Goal: Task Accomplishment & Management: Manage account settings

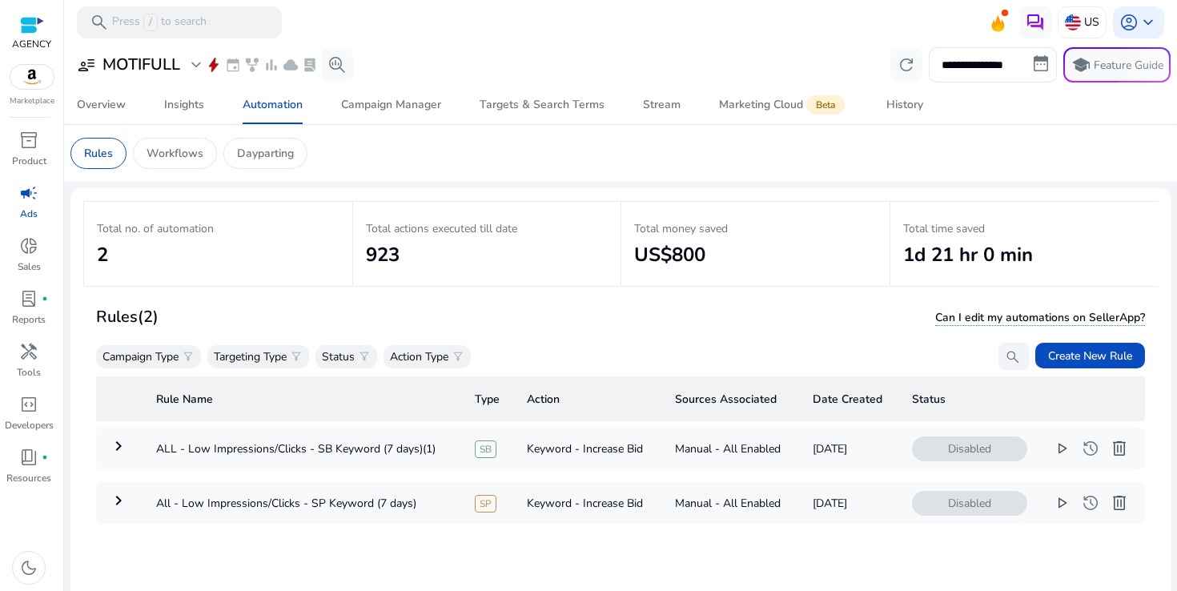
click at [34, 192] on span "campaign" at bounding box center [28, 192] width 19 height 19
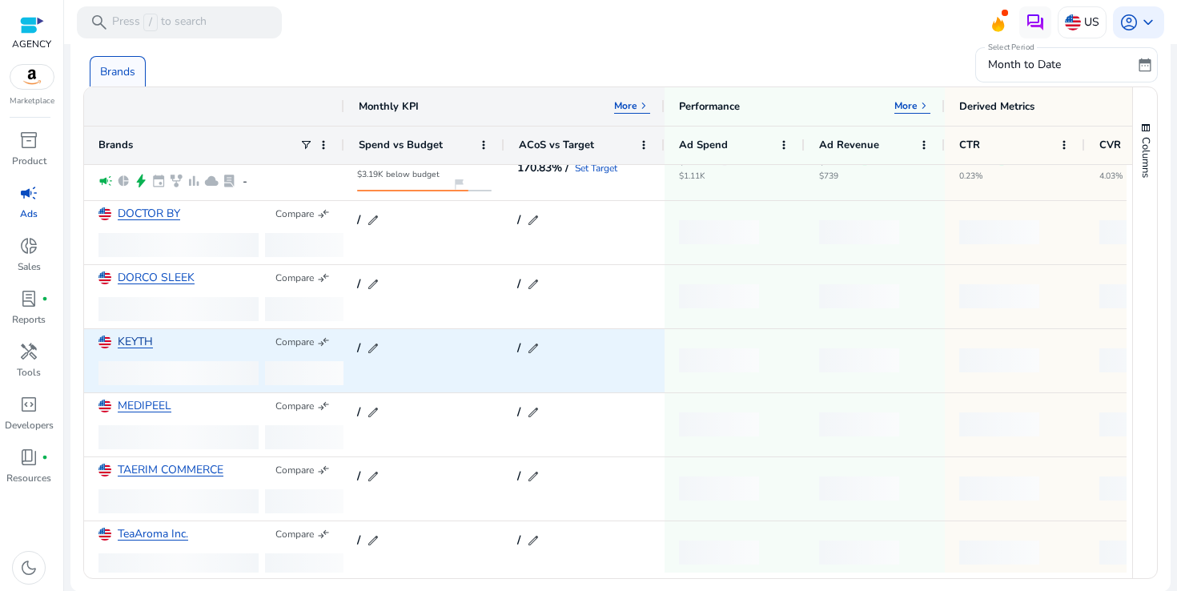
scroll to position [353, 0]
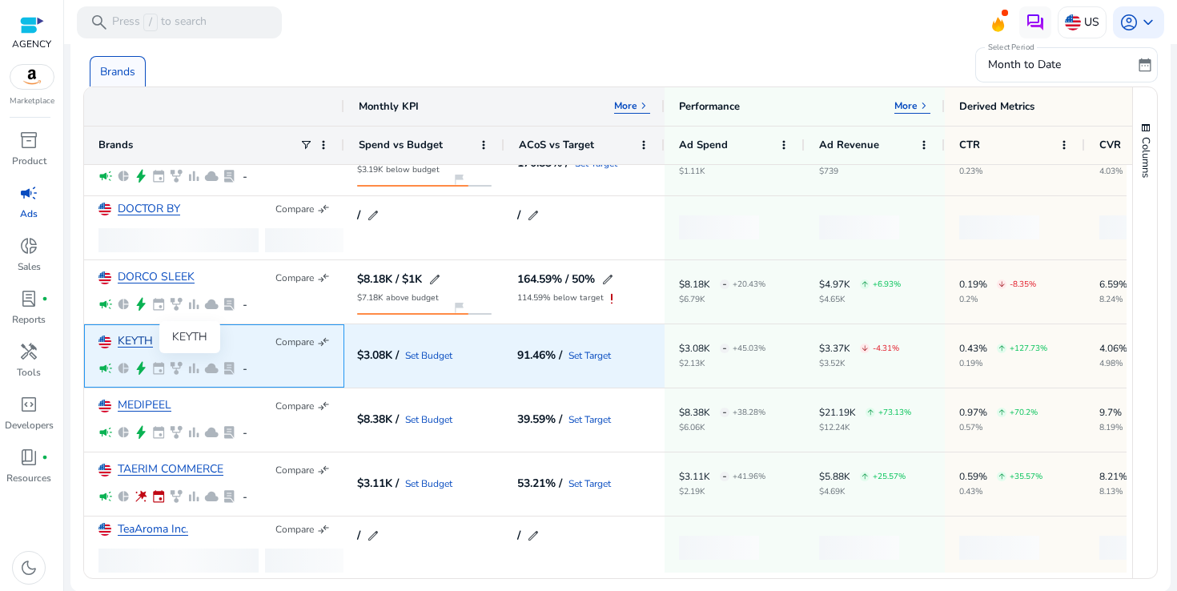
click at [130, 336] on link "KEYTH" at bounding box center [135, 341] width 35 height 12
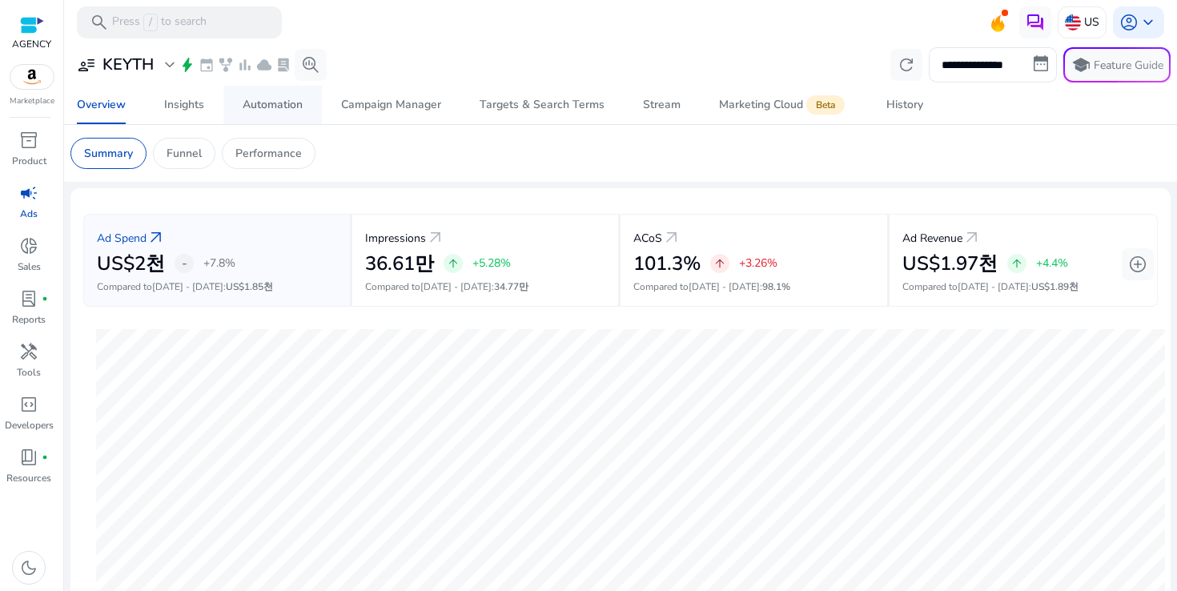
click at [276, 96] on span "Automation" at bounding box center [273, 105] width 60 height 38
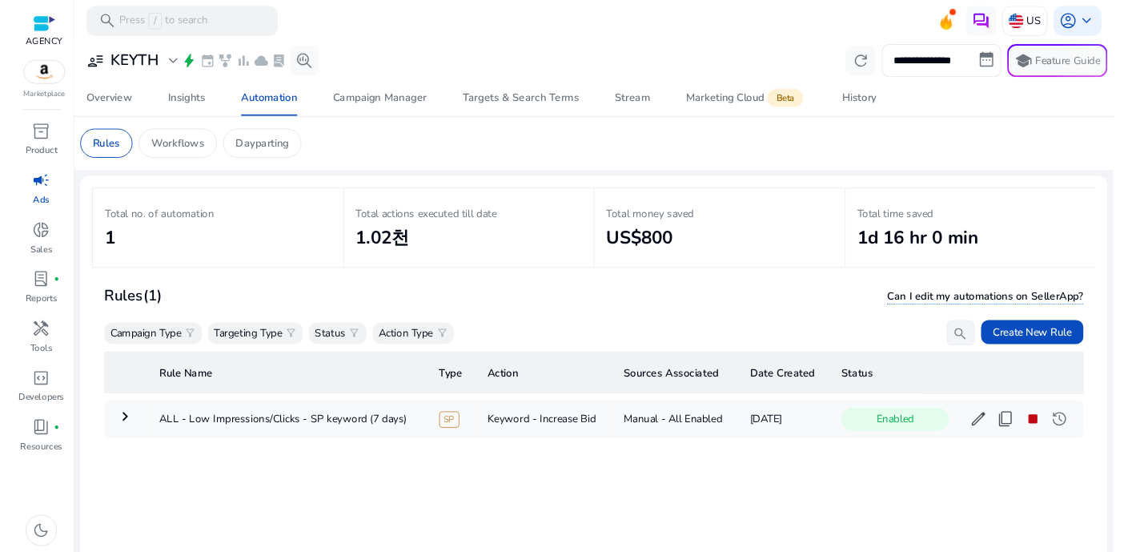
scroll to position [51, 0]
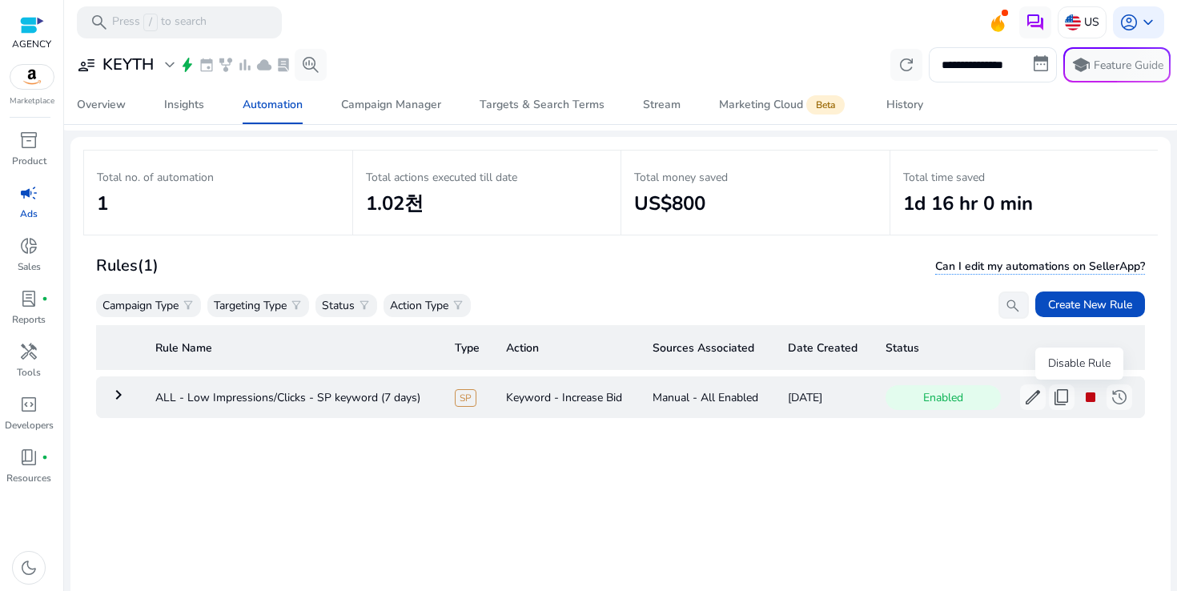
click at [1081, 399] on span "stop" at bounding box center [1090, 396] width 19 height 19
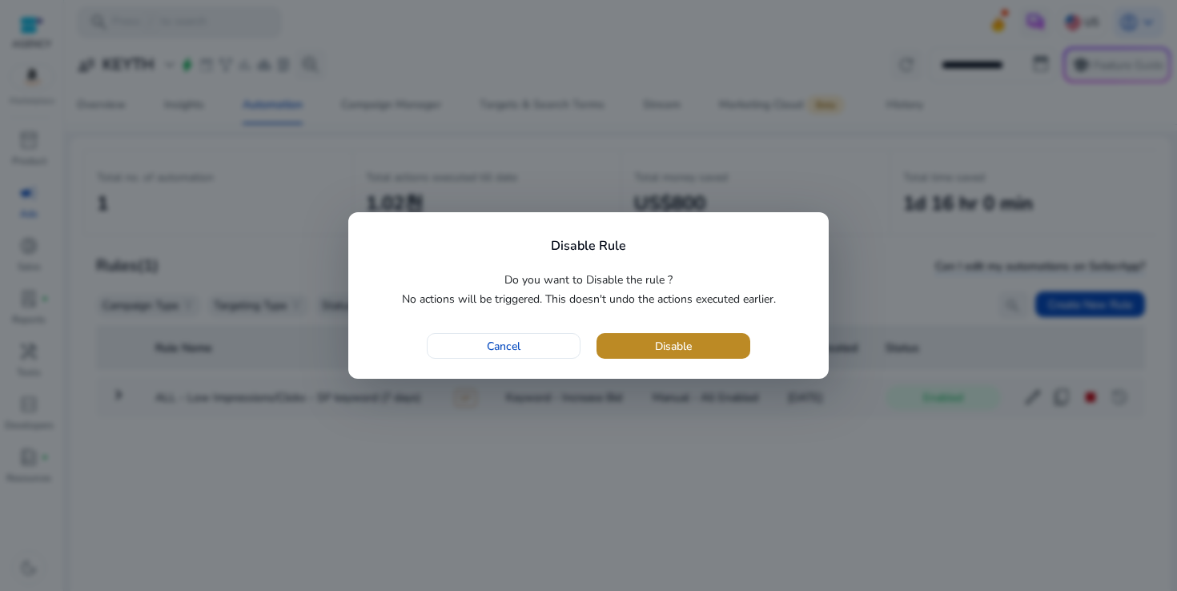
click at [660, 348] on span "Disable" at bounding box center [673, 346] width 37 height 17
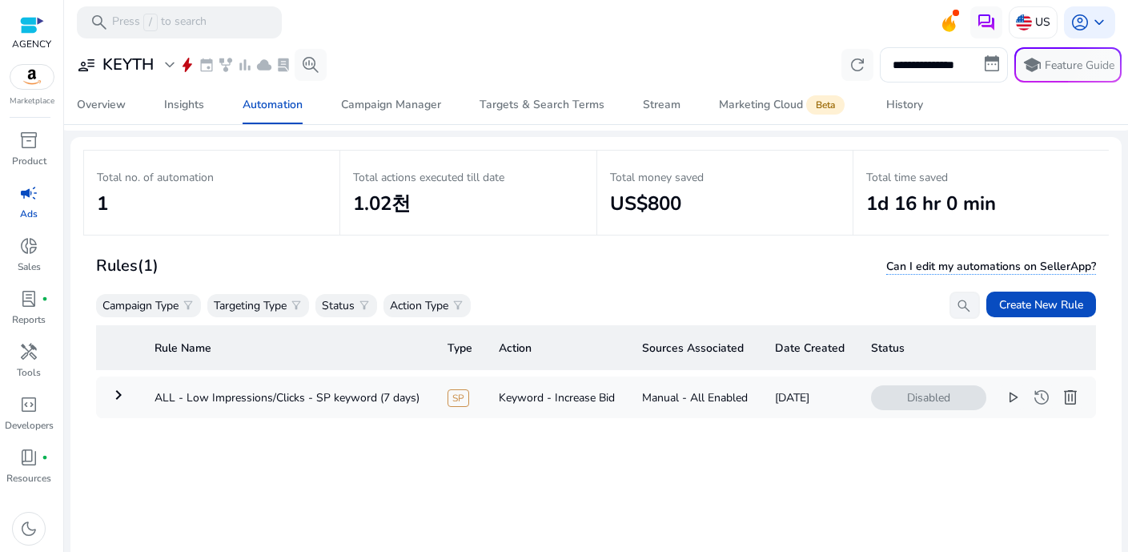
scroll to position [0, 0]
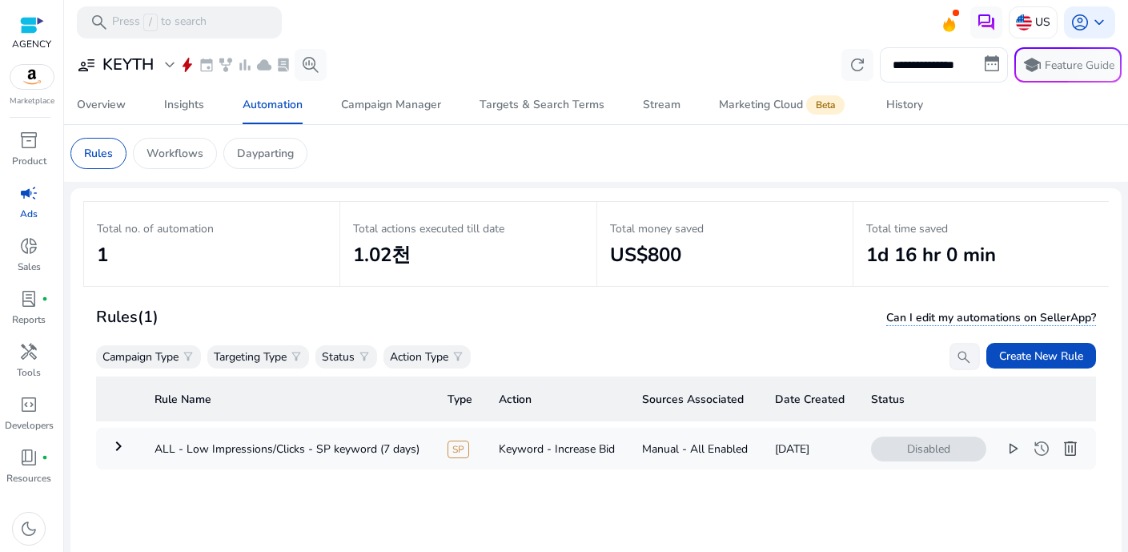
click at [20, 191] on span "campaign" at bounding box center [28, 192] width 19 height 19
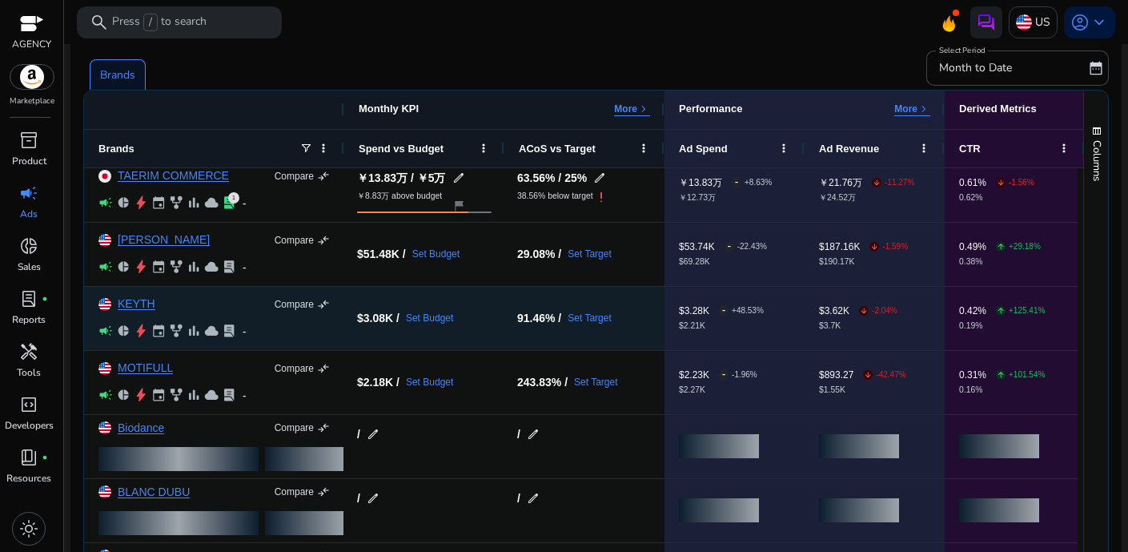
scroll to position [25, 0]
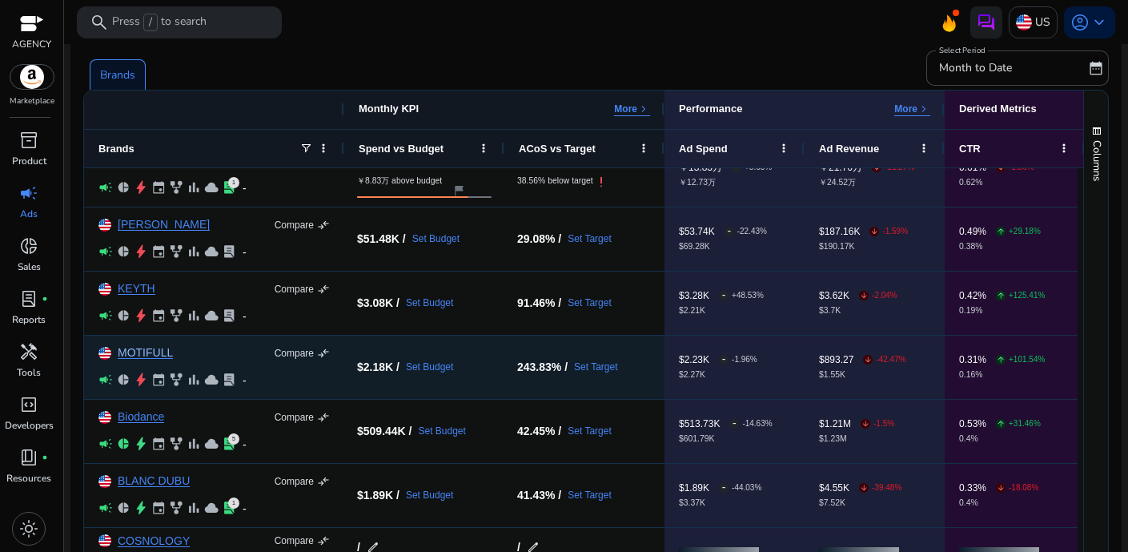
click at [142, 351] on link "MOTIFULL" at bounding box center [145, 353] width 55 height 12
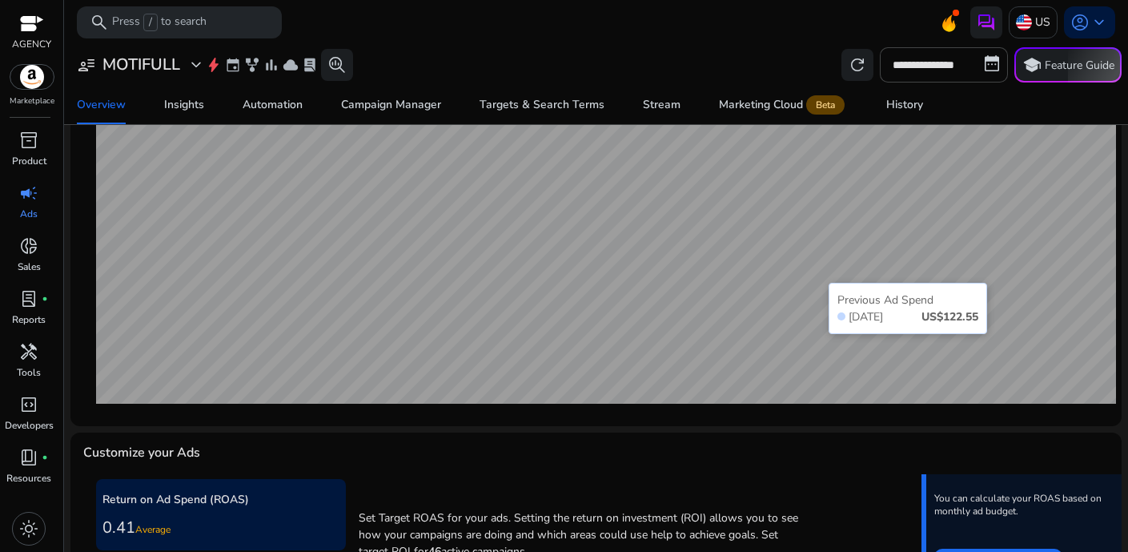
scroll to position [173, 0]
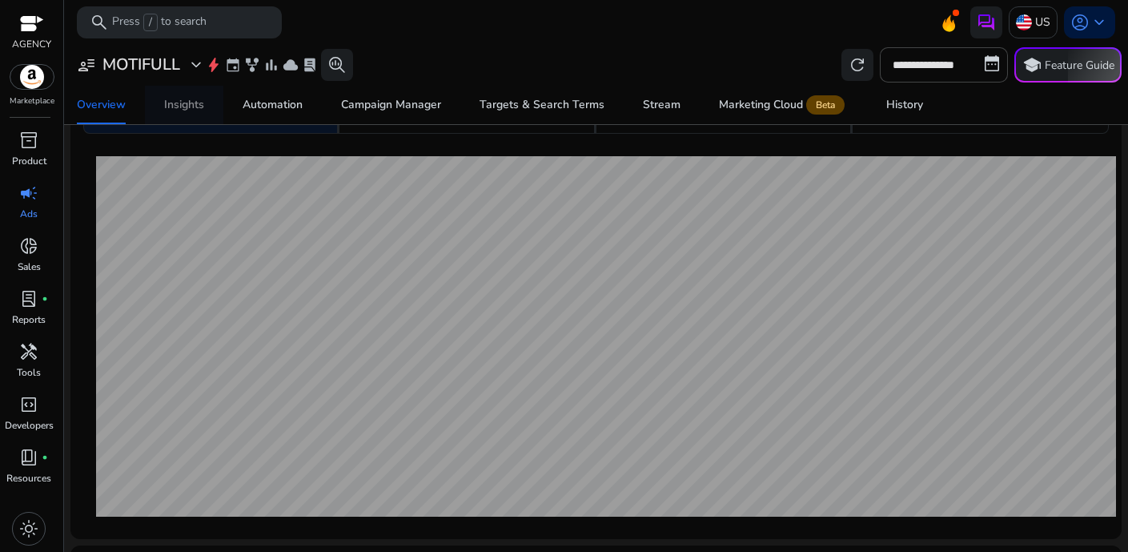
click at [207, 104] on link "Insights" at bounding box center [184, 105] width 78 height 38
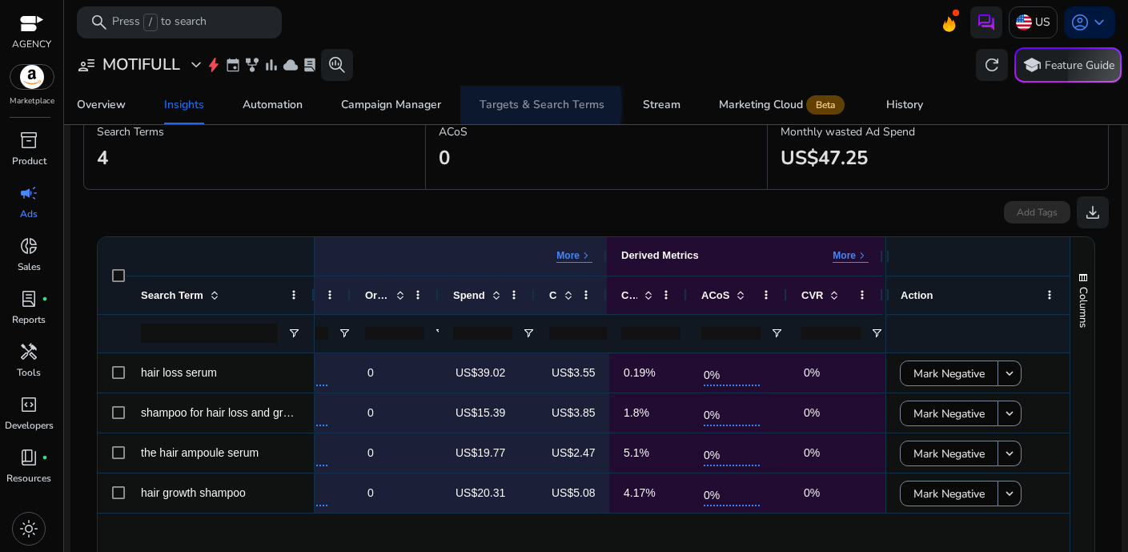
click at [522, 106] on div "Targets & Search Terms" at bounding box center [542, 104] width 125 height 11
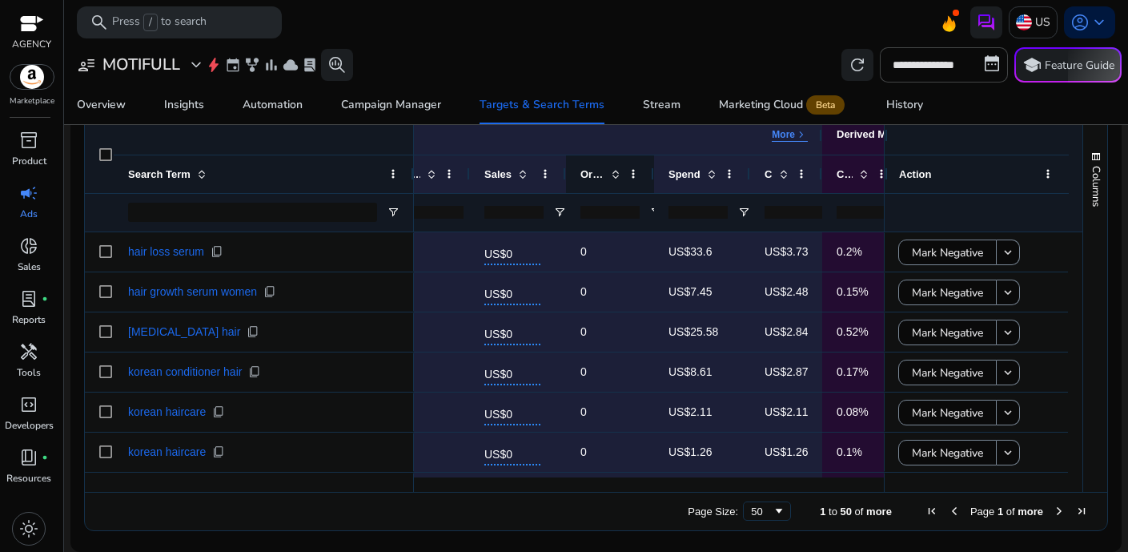
click at [616, 174] on span at bounding box center [615, 173] width 13 height 13
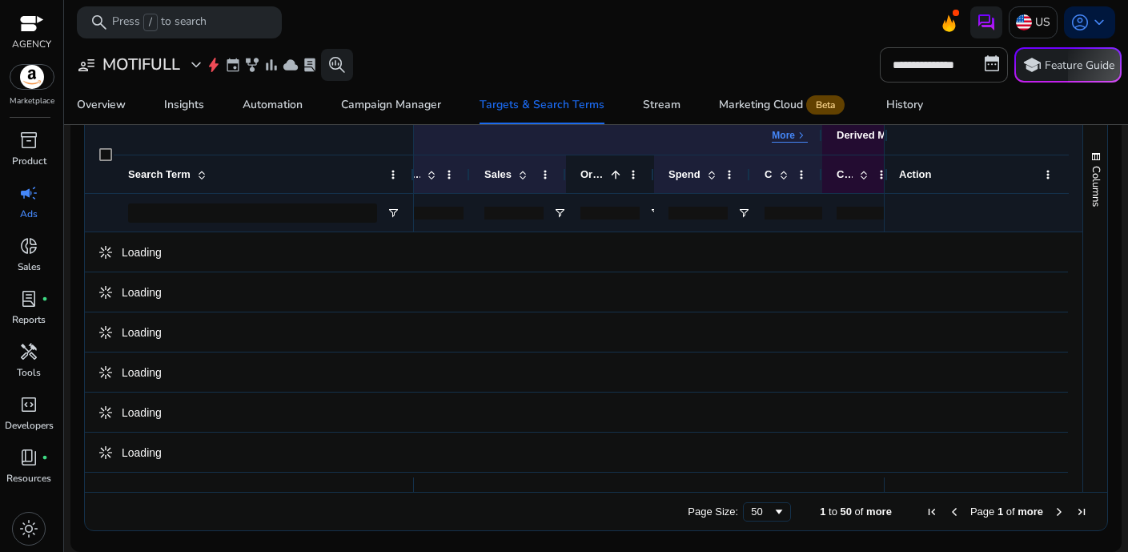
click at [616, 174] on span at bounding box center [615, 174] width 13 height 13
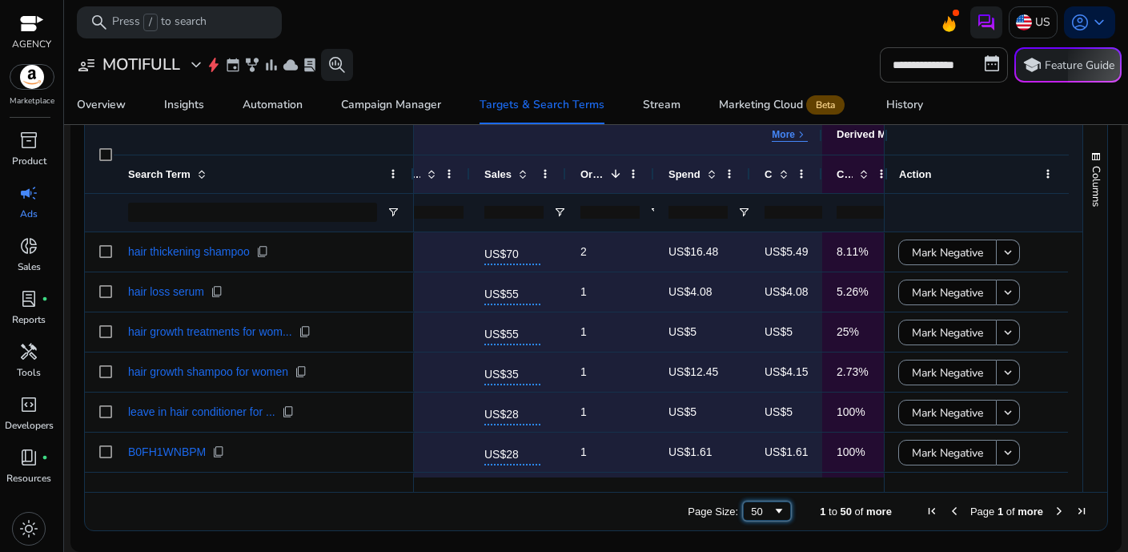
click at [772, 508] on span "Page Size" at bounding box center [778, 510] width 13 height 13
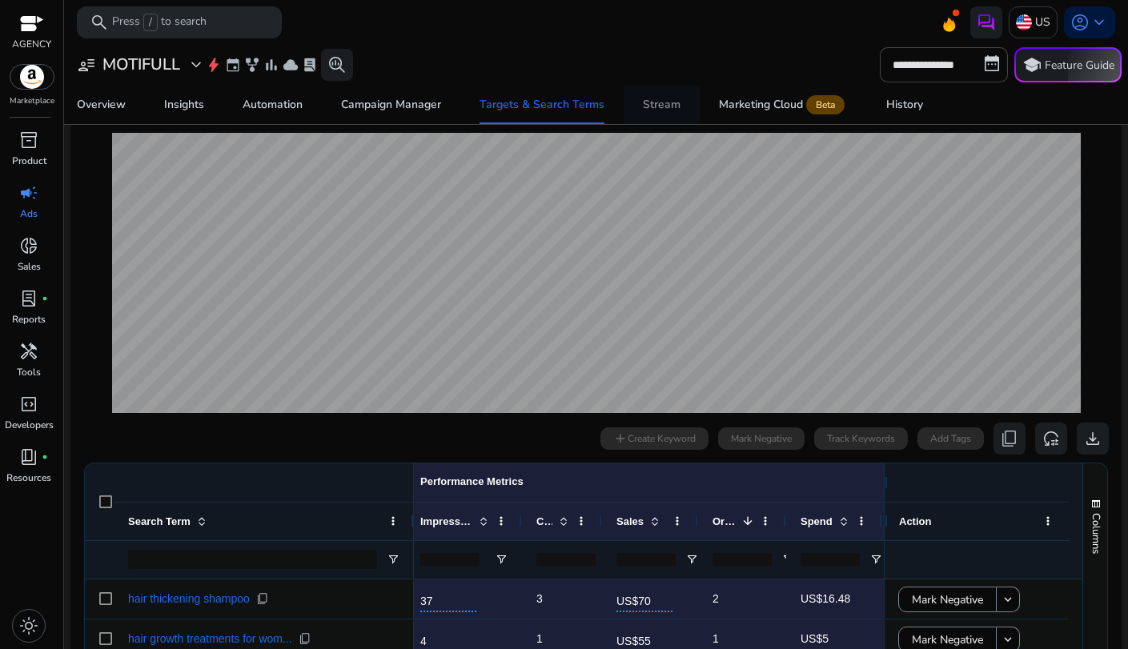
click at [654, 118] on span "Stream" at bounding box center [662, 105] width 38 height 38
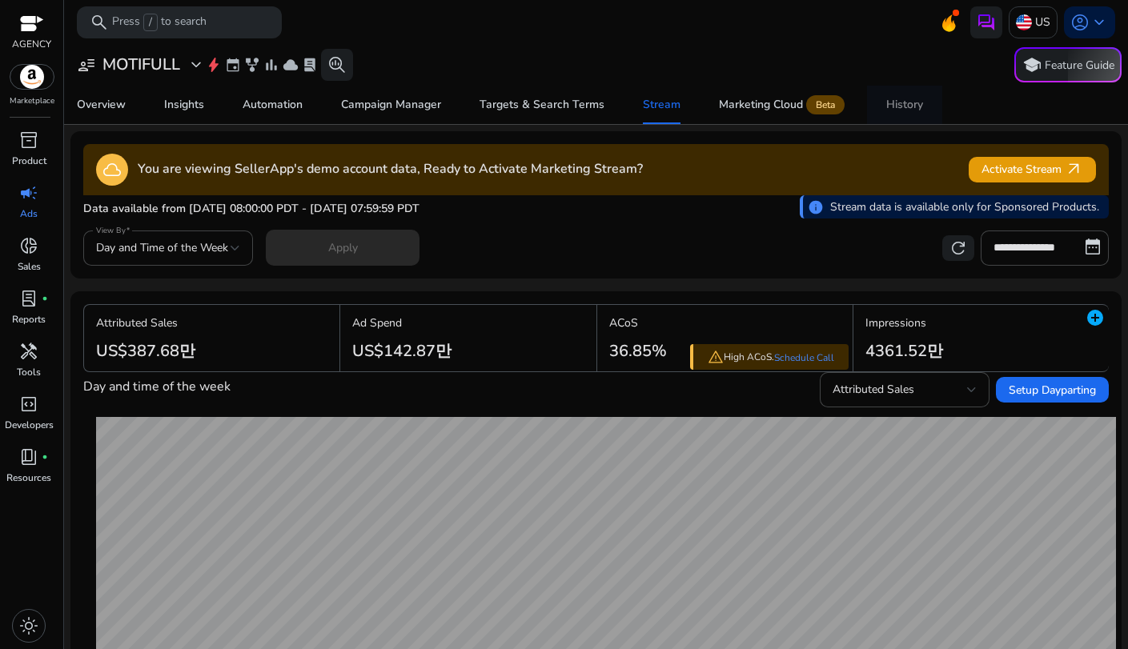
click at [880, 105] on link "History" at bounding box center [904, 105] width 75 height 38
